Goal: Information Seeking & Learning: Learn about a topic

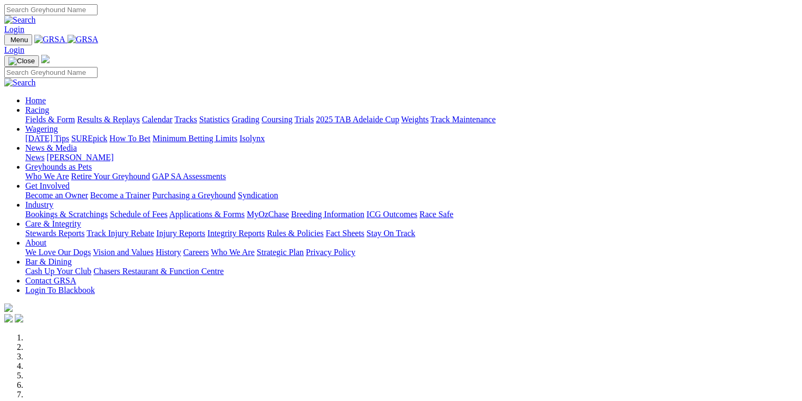
scroll to position [394, 0]
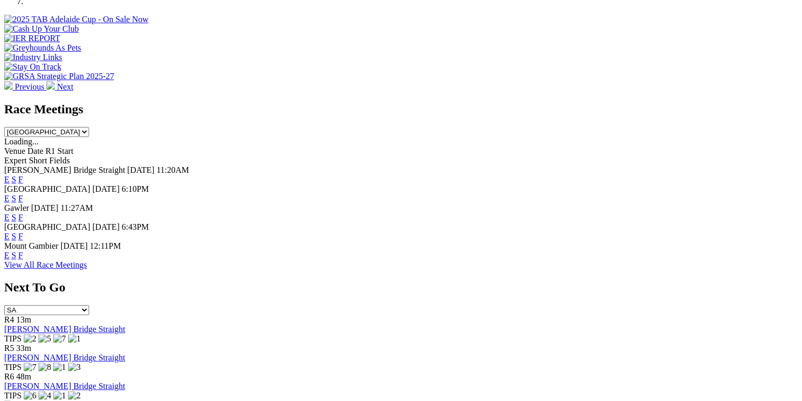
click at [87, 270] on link "View All Race Meetings" at bounding box center [45, 265] width 83 height 9
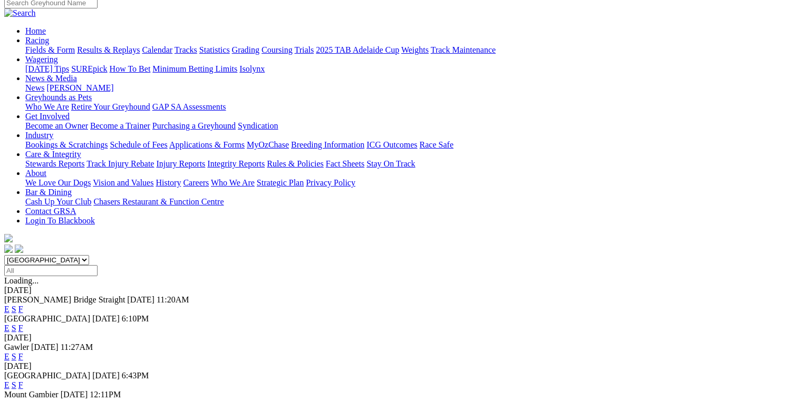
scroll to position [89, 0]
drag, startPoint x: 108, startPoint y: 277, endPoint x: 87, endPoint y: 274, distance: 21.3
click at [59, 371] on div "[GEOGRAPHIC_DATA] [DATE] 6:43PM E S F" at bounding box center [401, 380] width 794 height 19
click at [90, 371] on span "[GEOGRAPHIC_DATA]" at bounding box center [47, 375] width 86 height 9
click at [9, 381] on link "E" at bounding box center [6, 385] width 5 height 9
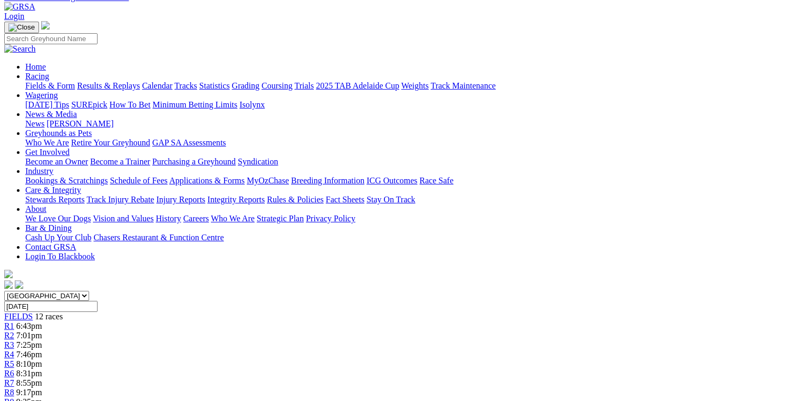
scroll to position [83, 0]
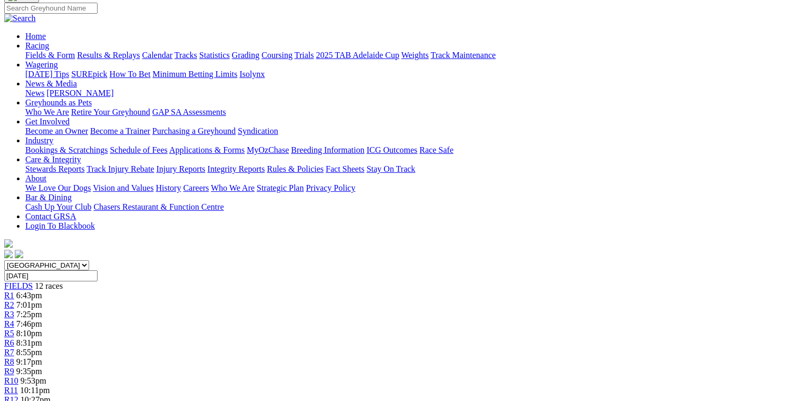
drag, startPoint x: 194, startPoint y: 210, endPoint x: 219, endPoint y: 292, distance: 85.7
